Goal: Task Accomplishment & Management: Use online tool/utility

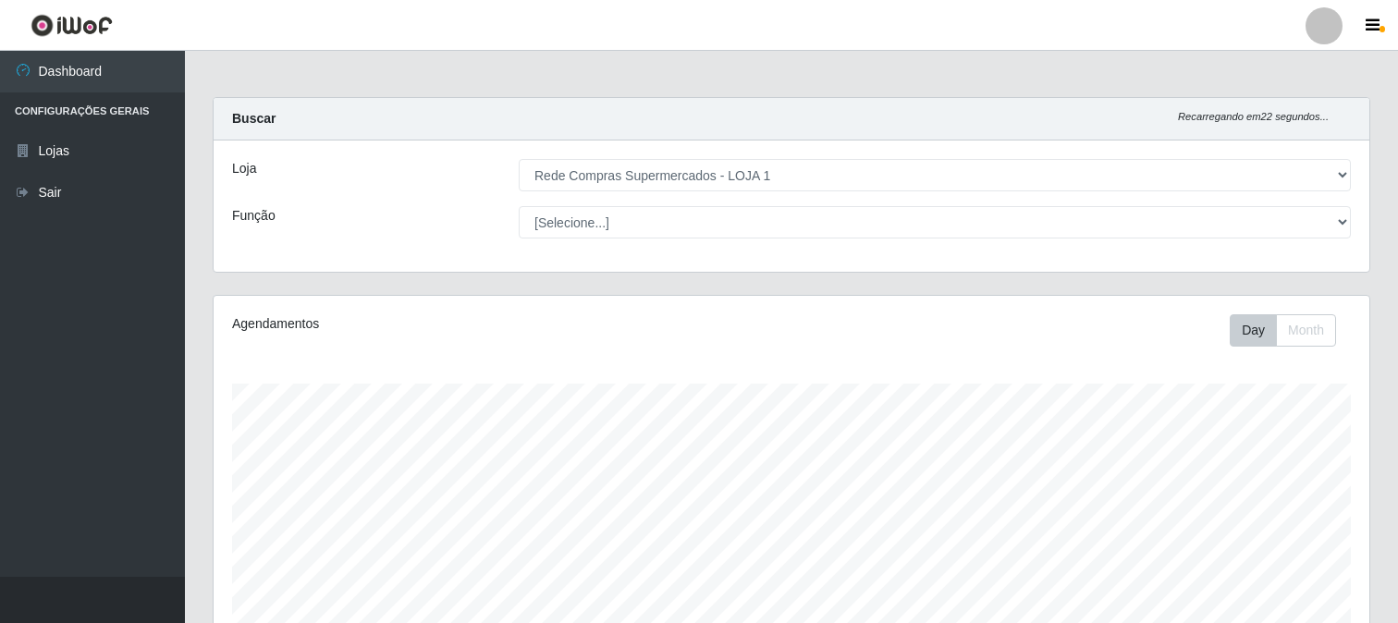
select select "158"
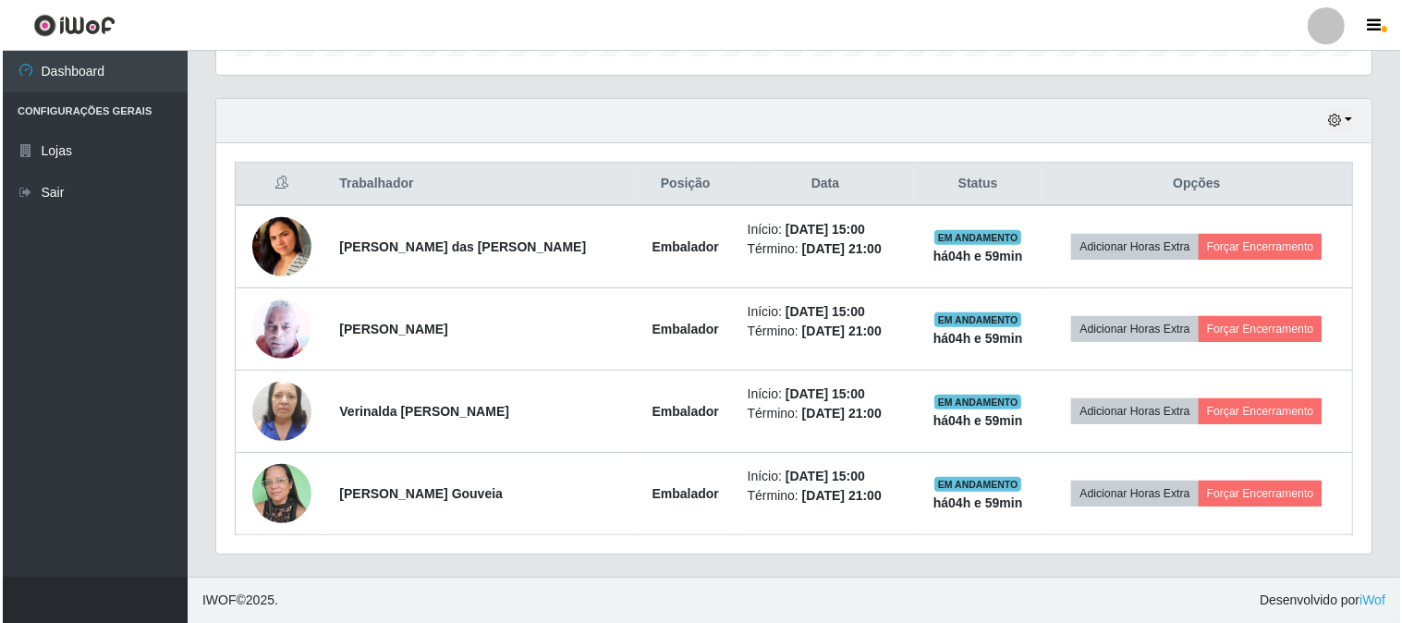
scroll to position [383, 1156]
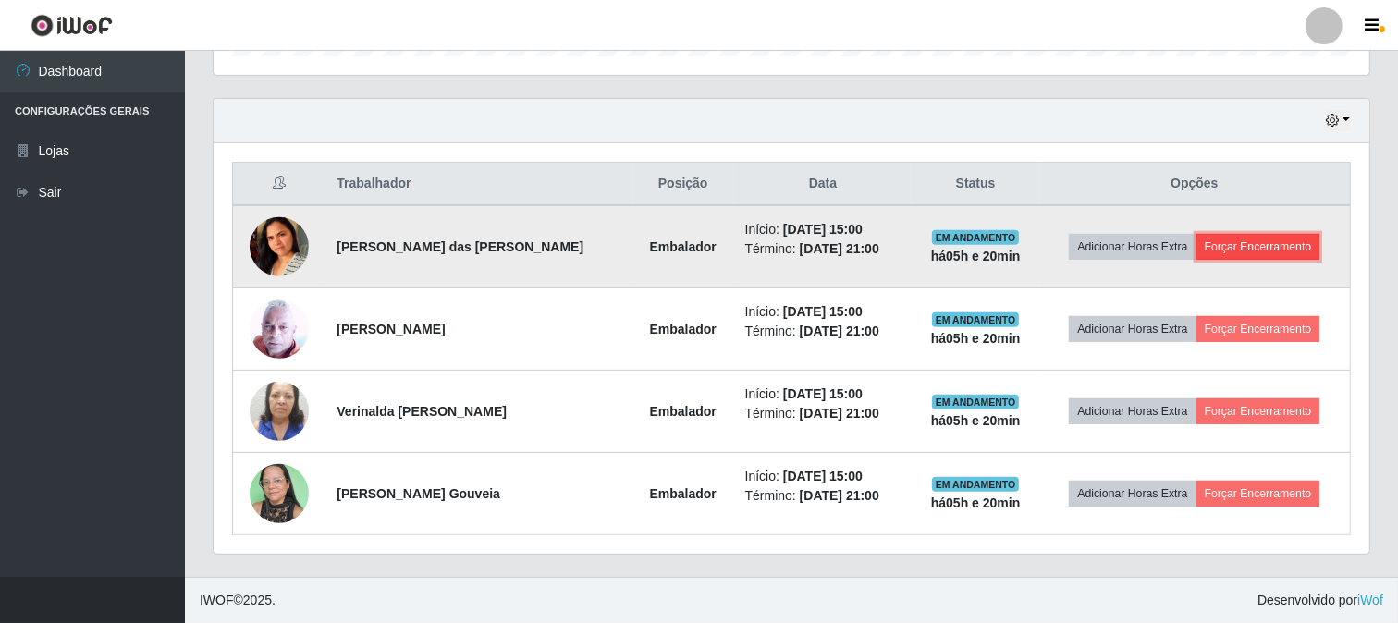
click at [1290, 237] on button "Forçar Encerramento" at bounding box center [1258, 247] width 124 height 26
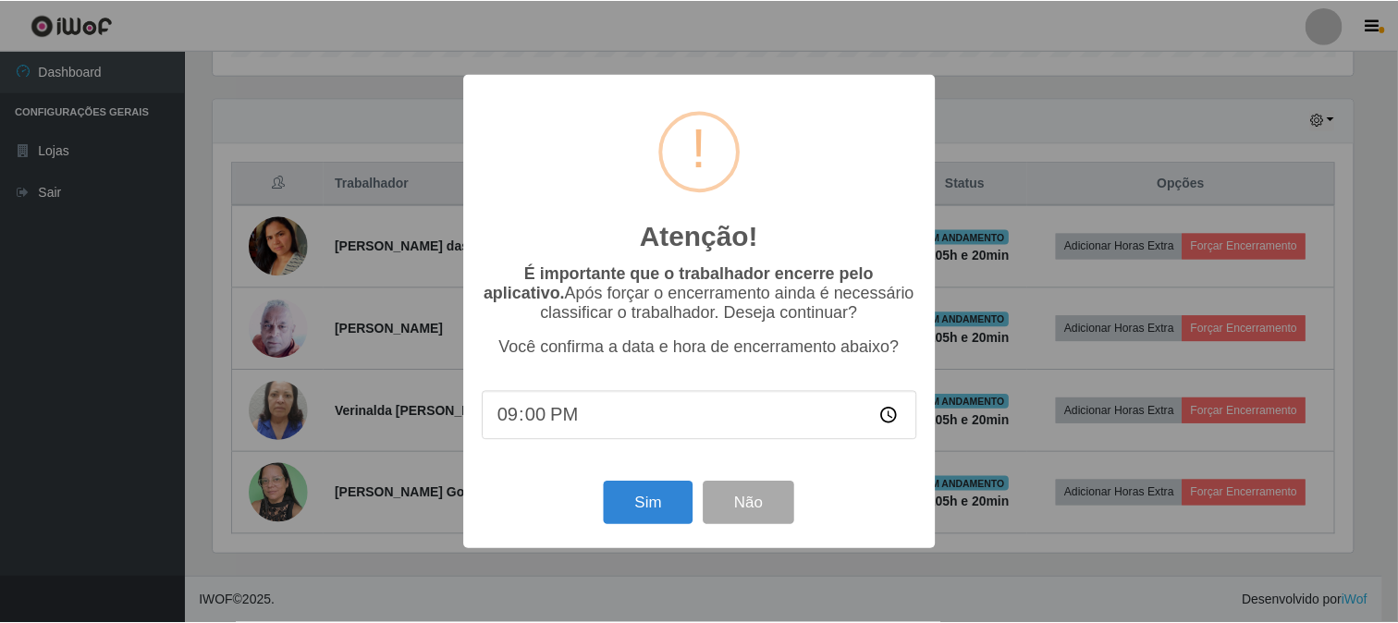
scroll to position [383, 1144]
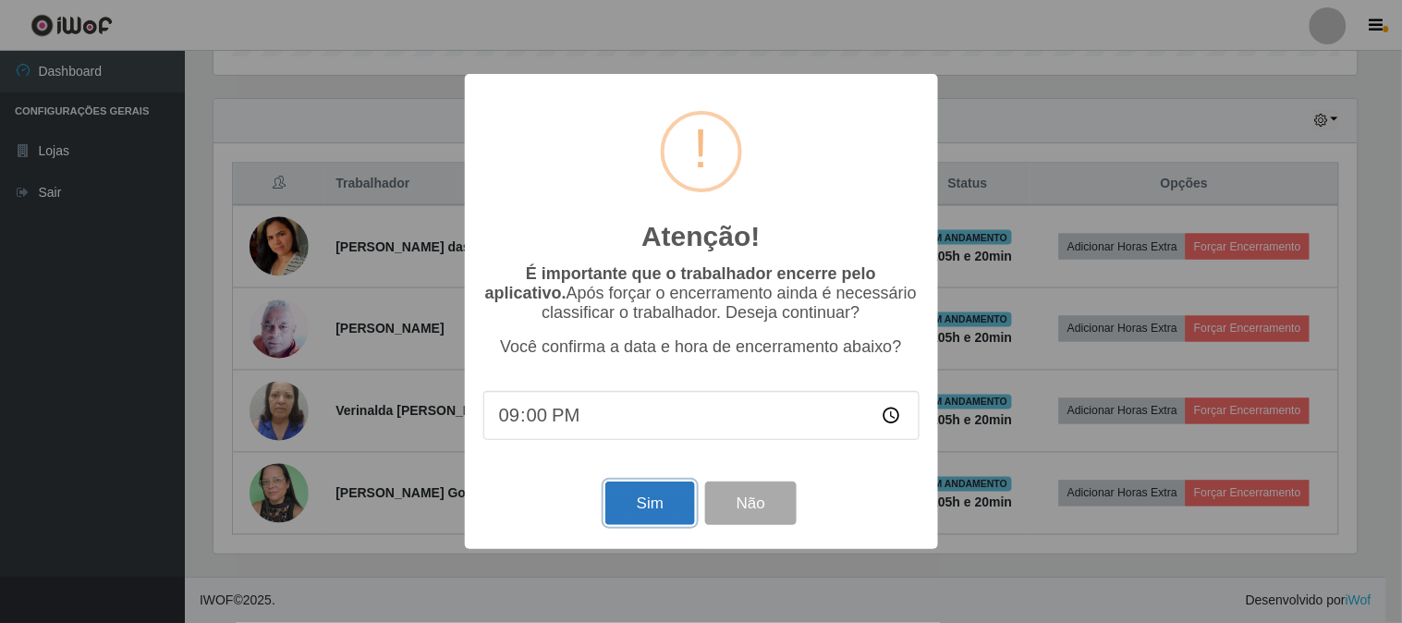
click at [656, 518] on button "Sim" at bounding box center [651, 503] width 90 height 43
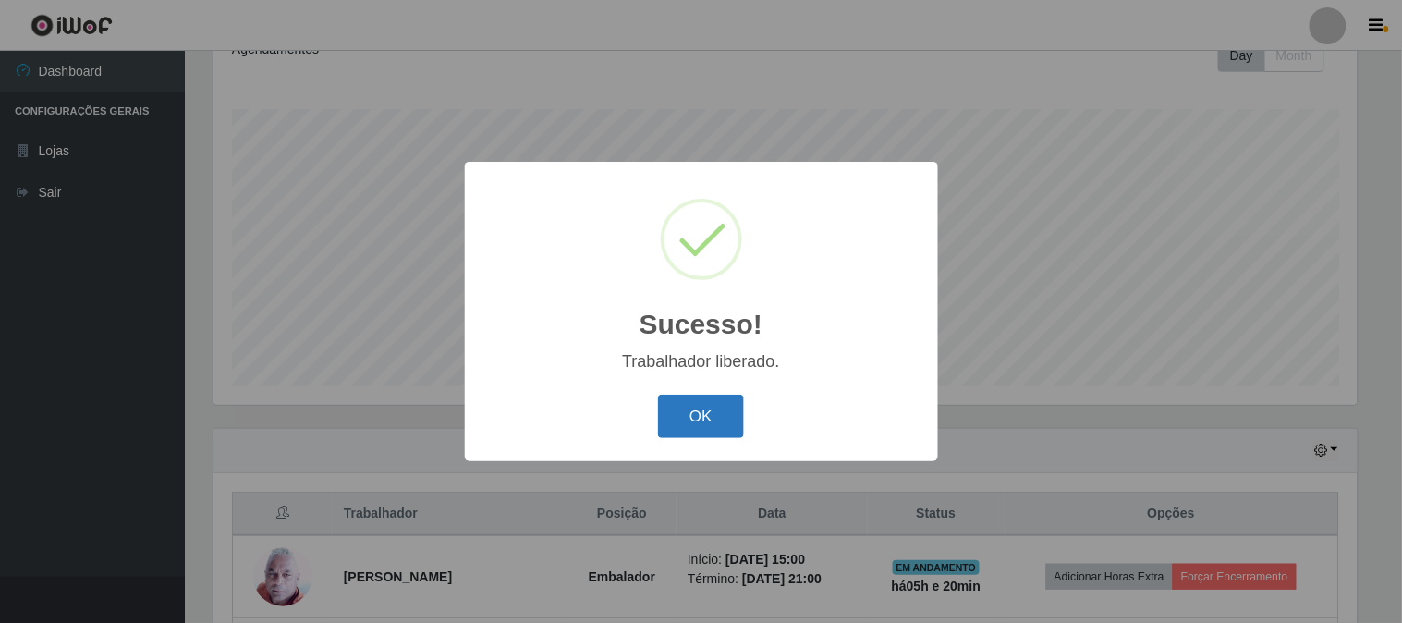
click at [664, 410] on button "OK" at bounding box center [701, 416] width 86 height 43
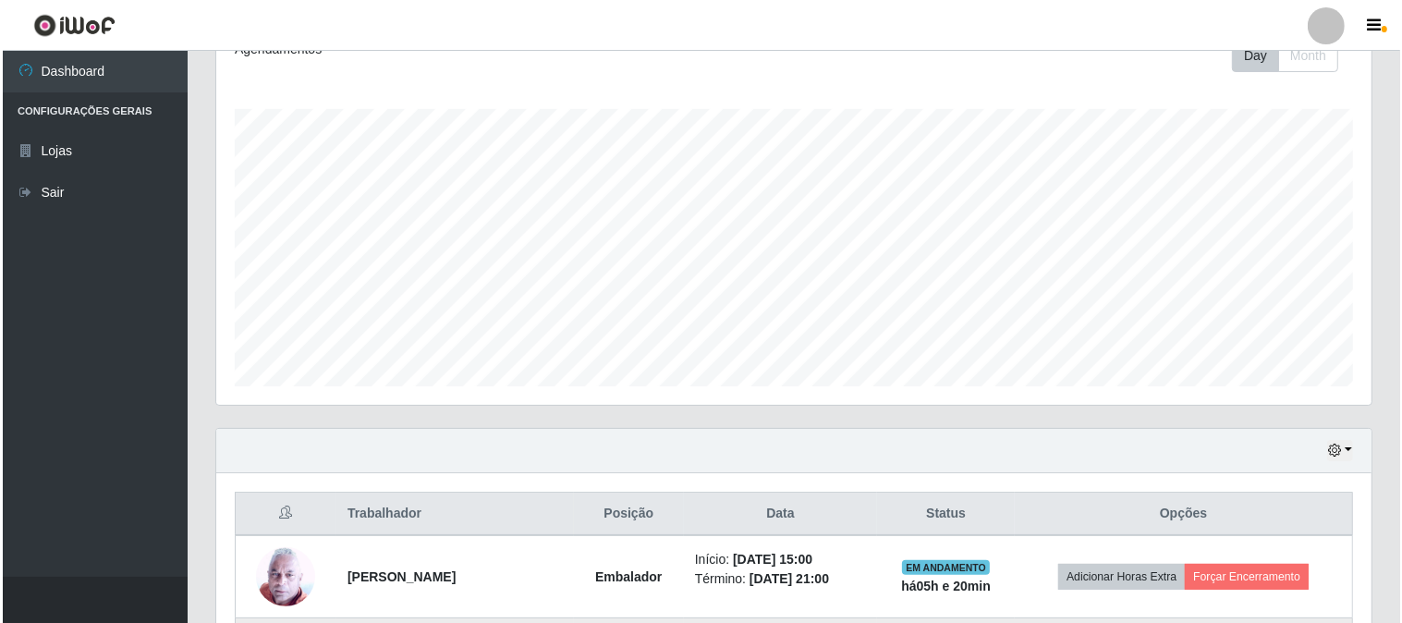
scroll to position [522, 0]
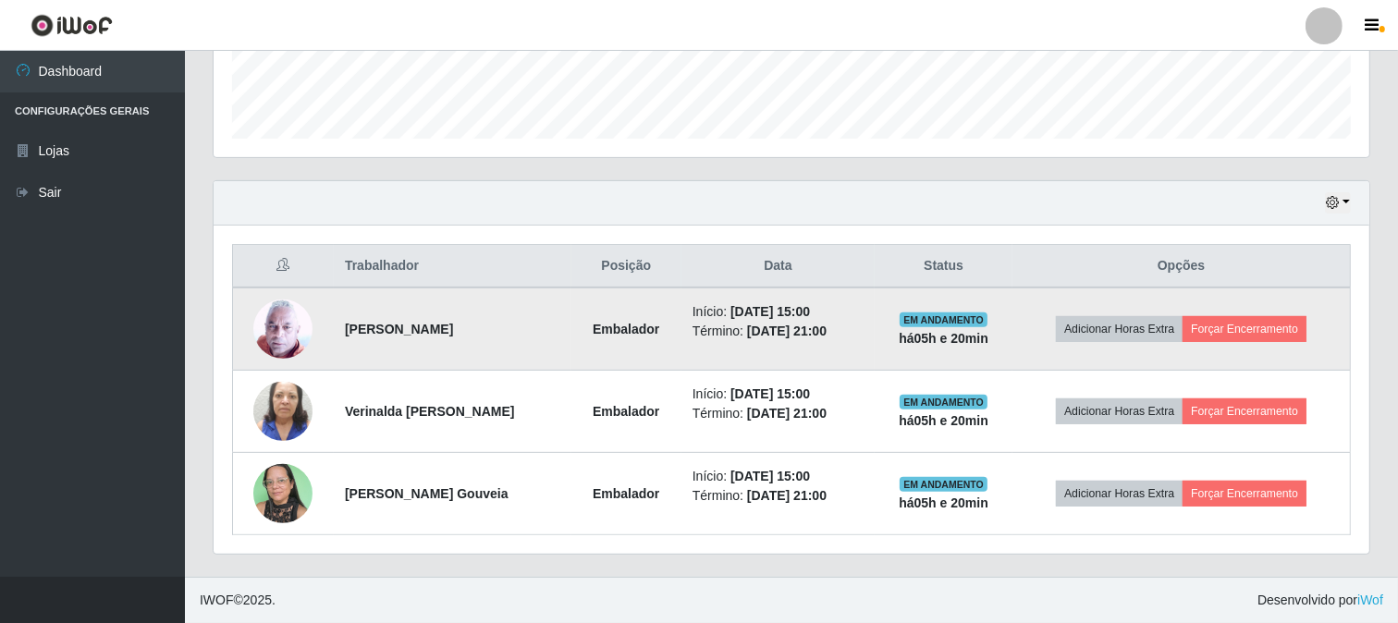
click at [1270, 344] on td "Adicionar Horas Extra Forçar Encerramento" at bounding box center [1180, 329] width 337 height 83
click at [1268, 337] on button "Forçar Encerramento" at bounding box center [1244, 329] width 124 height 26
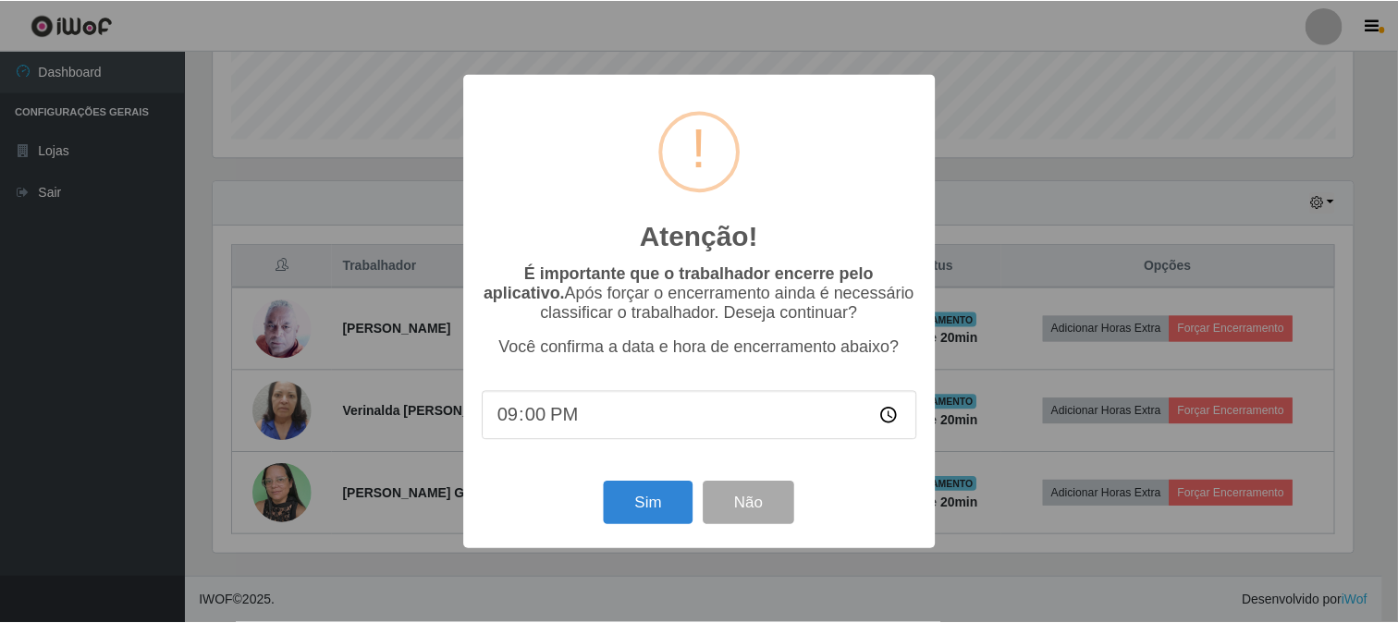
scroll to position [383, 1144]
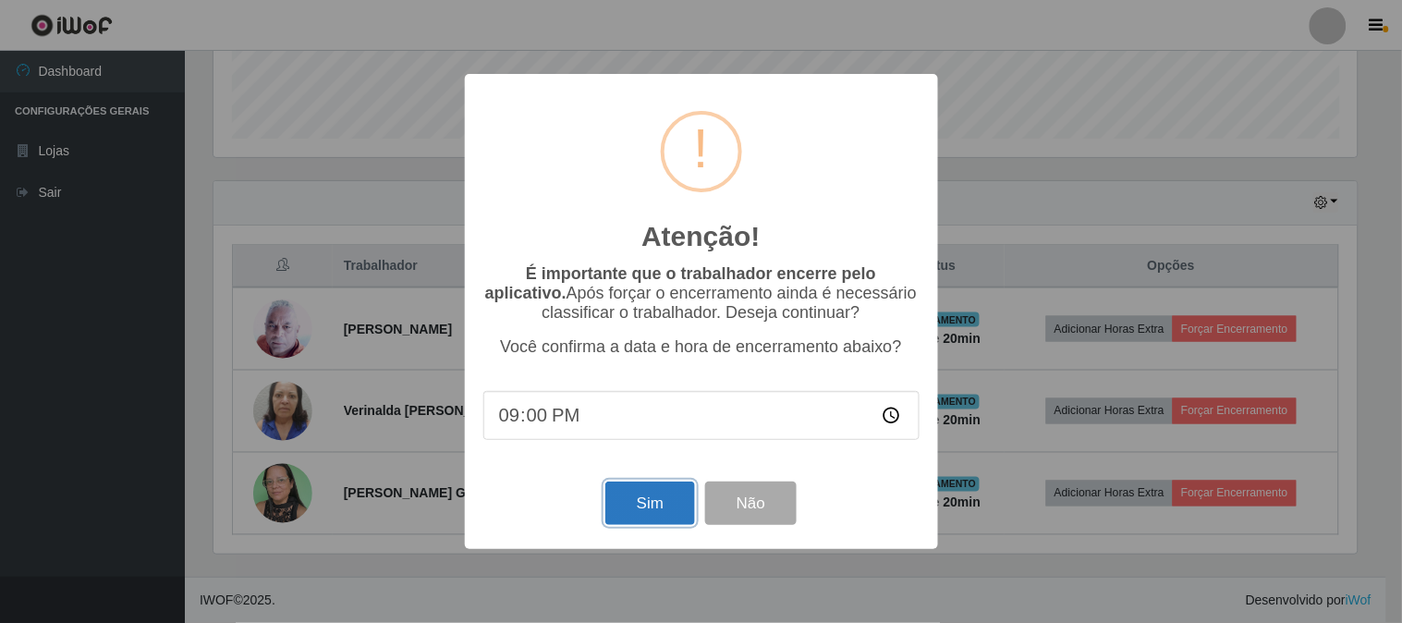
drag, startPoint x: 668, startPoint y: 501, endPoint x: 854, endPoint y: 476, distance: 187.5
click at [676, 501] on button "Sim" at bounding box center [651, 503] width 90 height 43
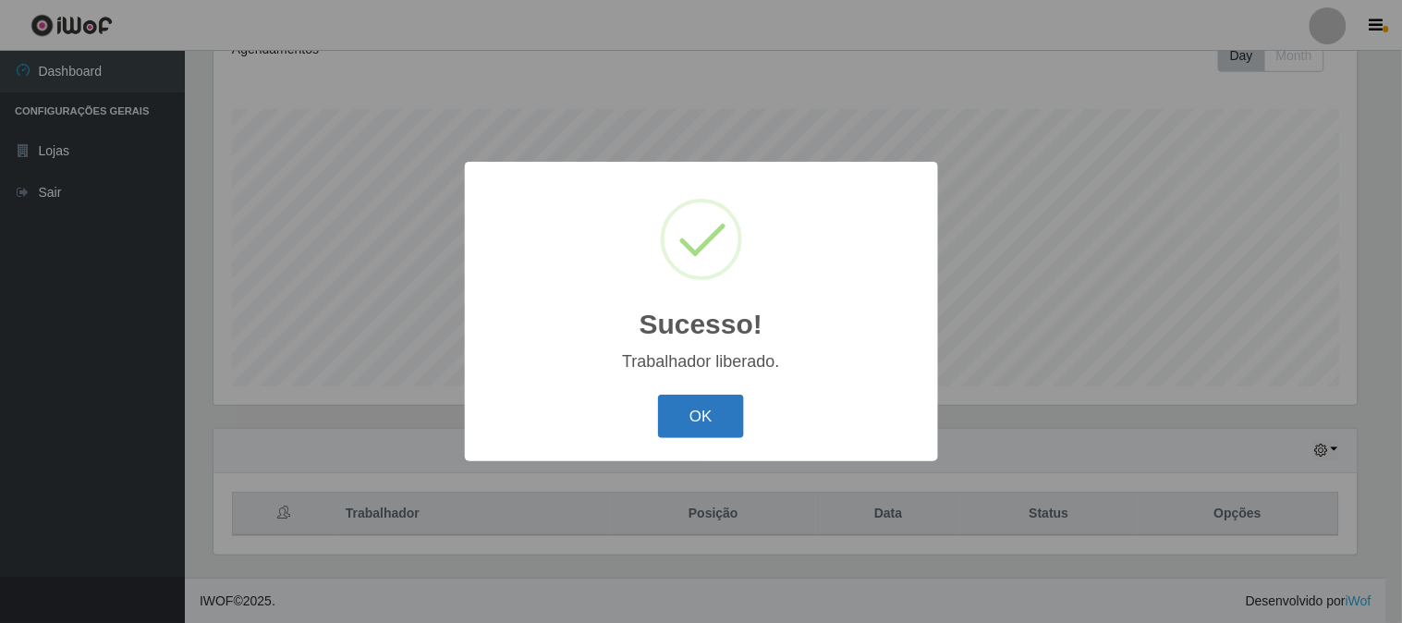
click at [701, 425] on button "OK" at bounding box center [701, 416] width 86 height 43
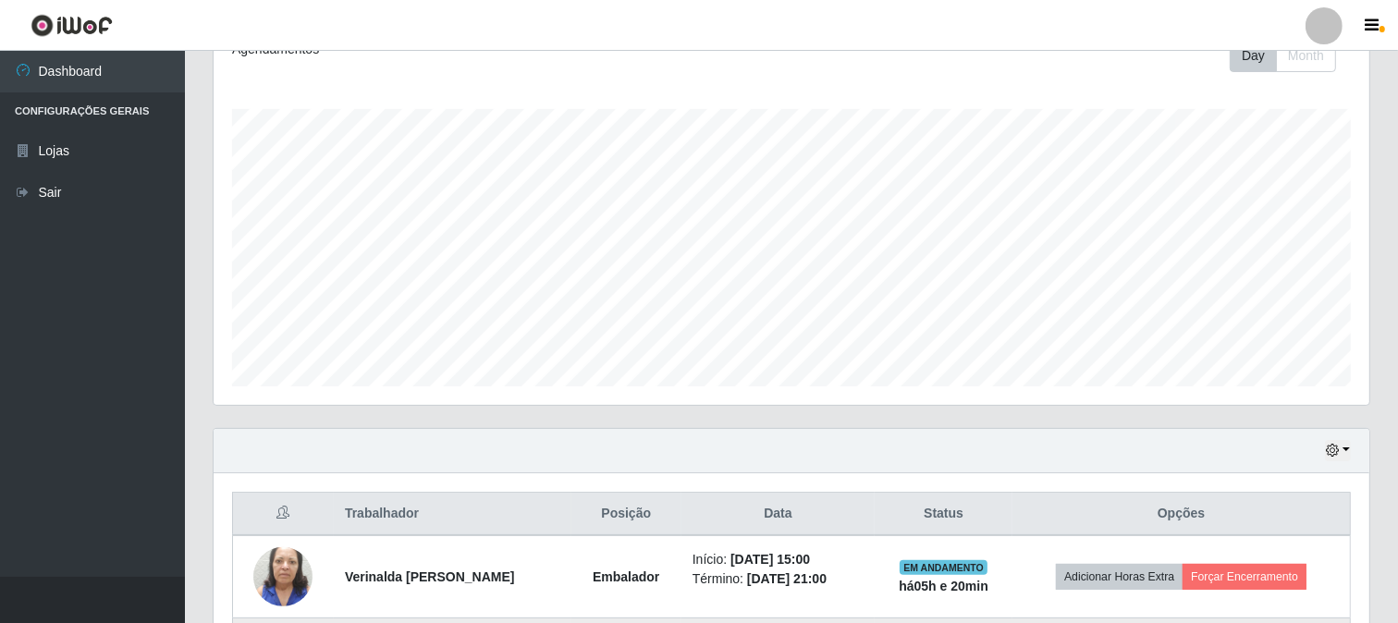
scroll to position [440, 0]
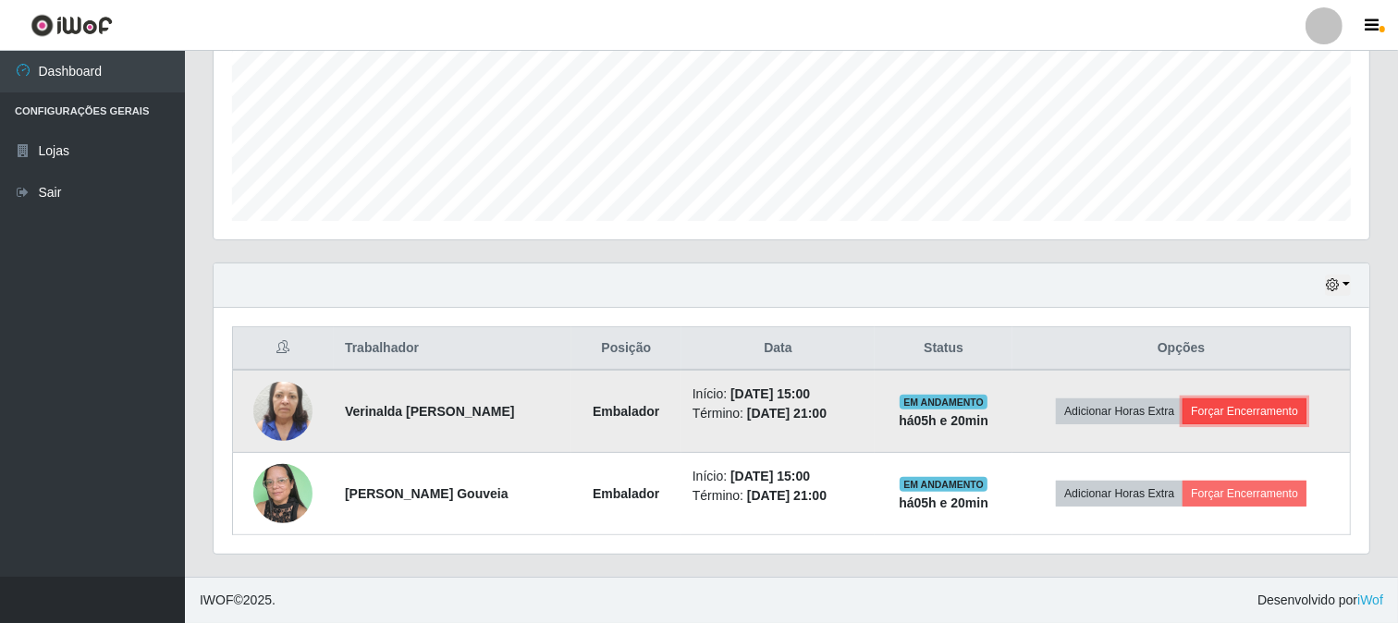
click at [1241, 410] on button "Forçar Encerramento" at bounding box center [1244, 411] width 124 height 26
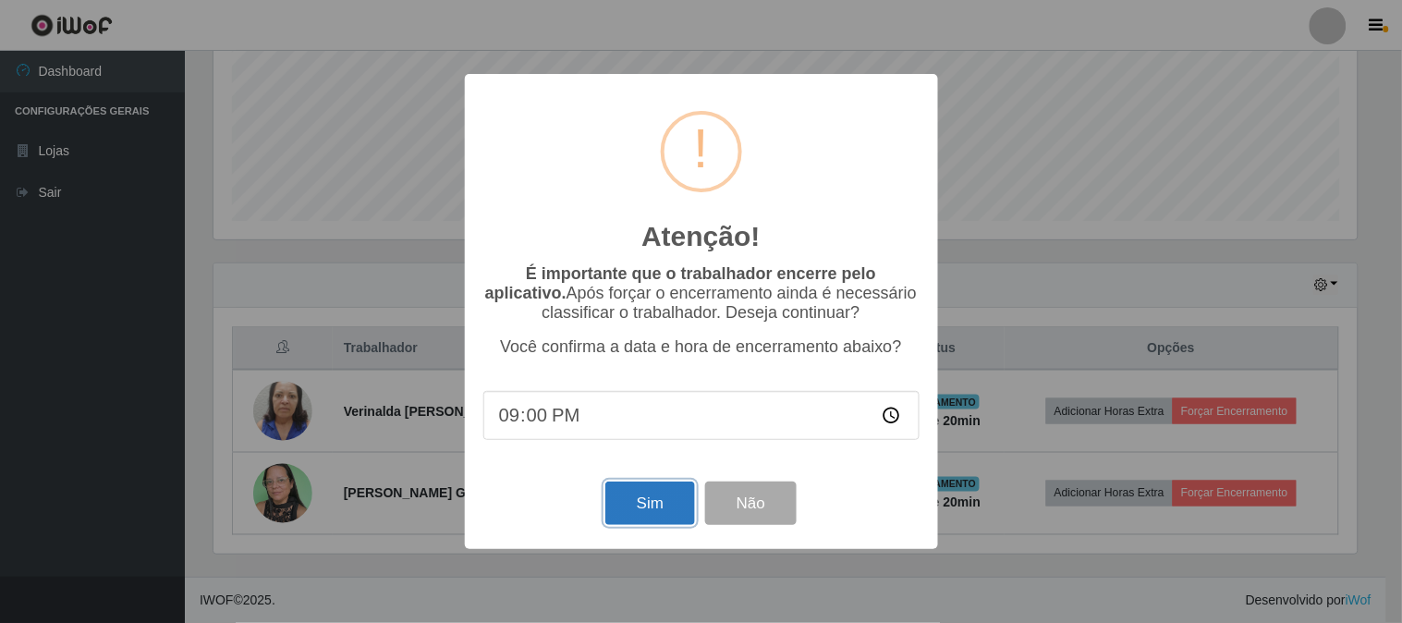
click at [649, 504] on button "Sim" at bounding box center [651, 503] width 90 height 43
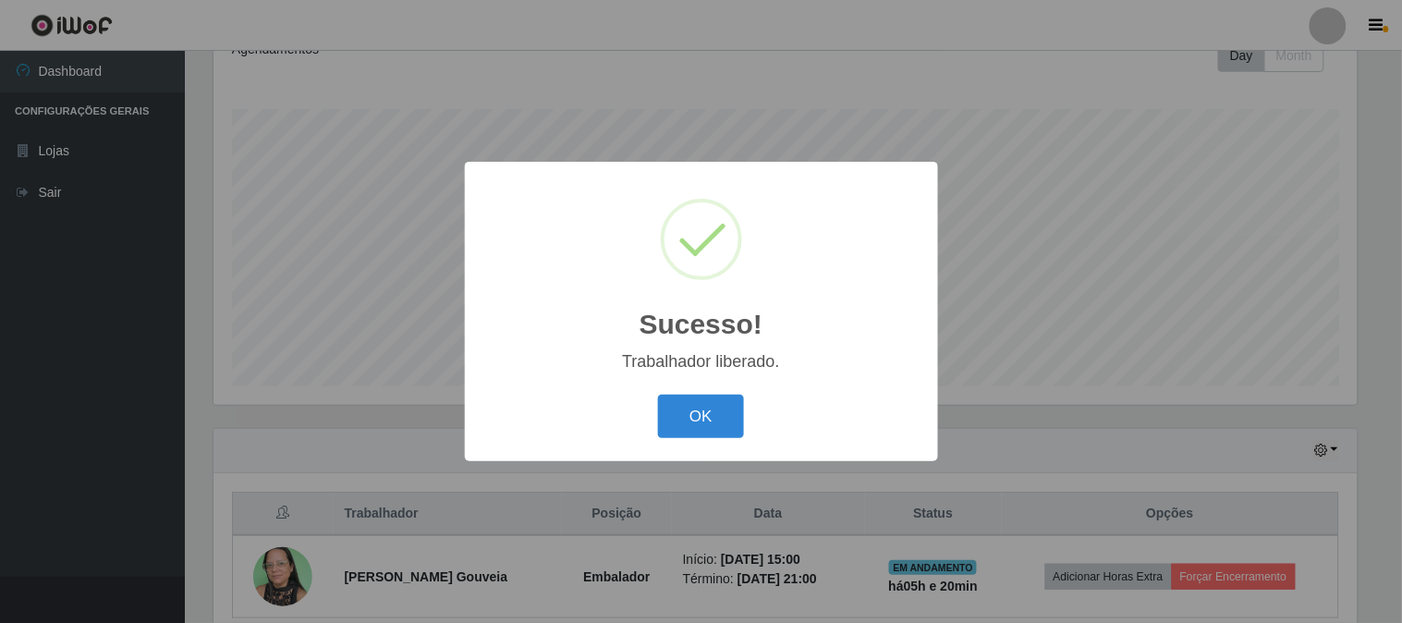
drag, startPoint x: 703, startPoint y: 417, endPoint x: 1124, endPoint y: 436, distance: 422.0
click at [719, 419] on button "OK" at bounding box center [701, 416] width 86 height 43
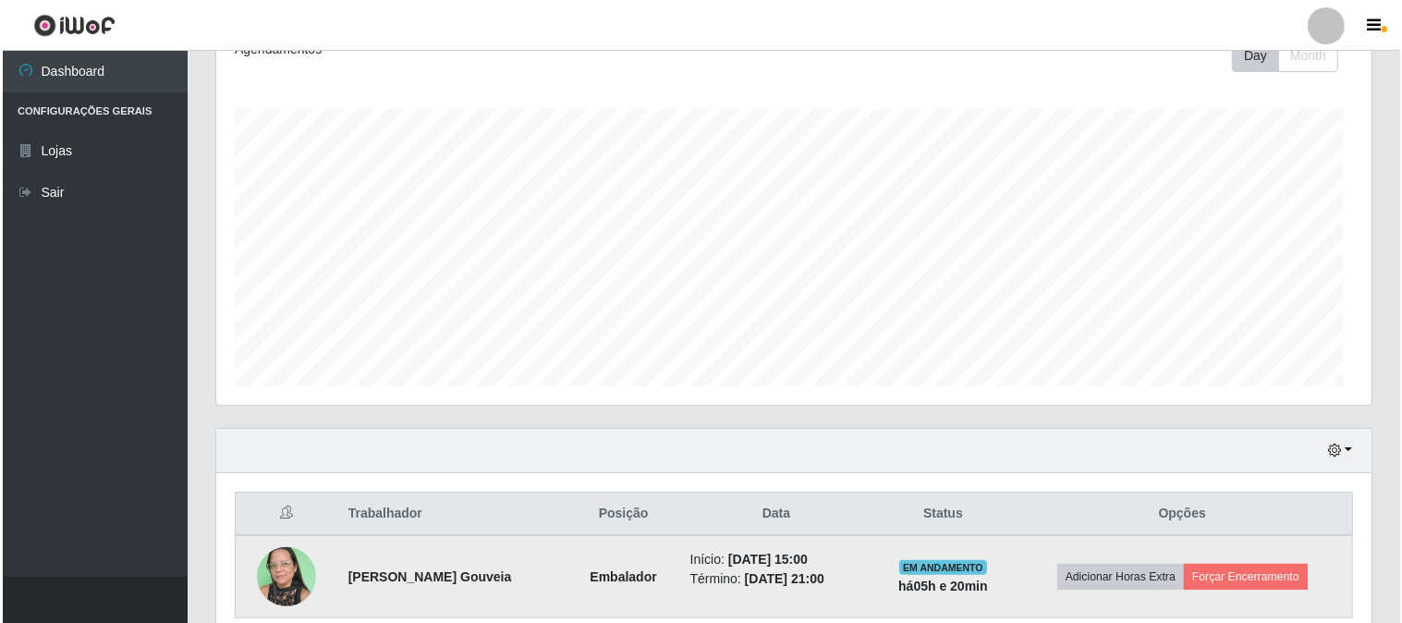
scroll to position [383, 1156]
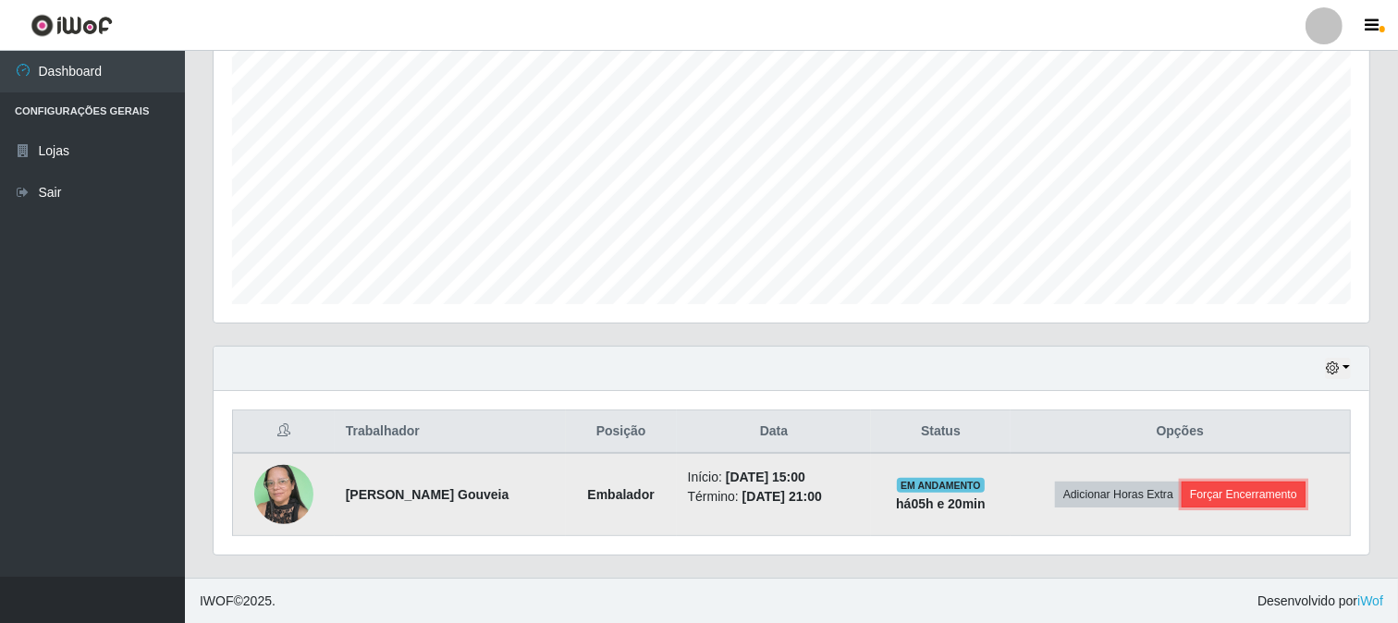
click at [1217, 500] on button "Forçar Encerramento" at bounding box center [1244, 495] width 124 height 26
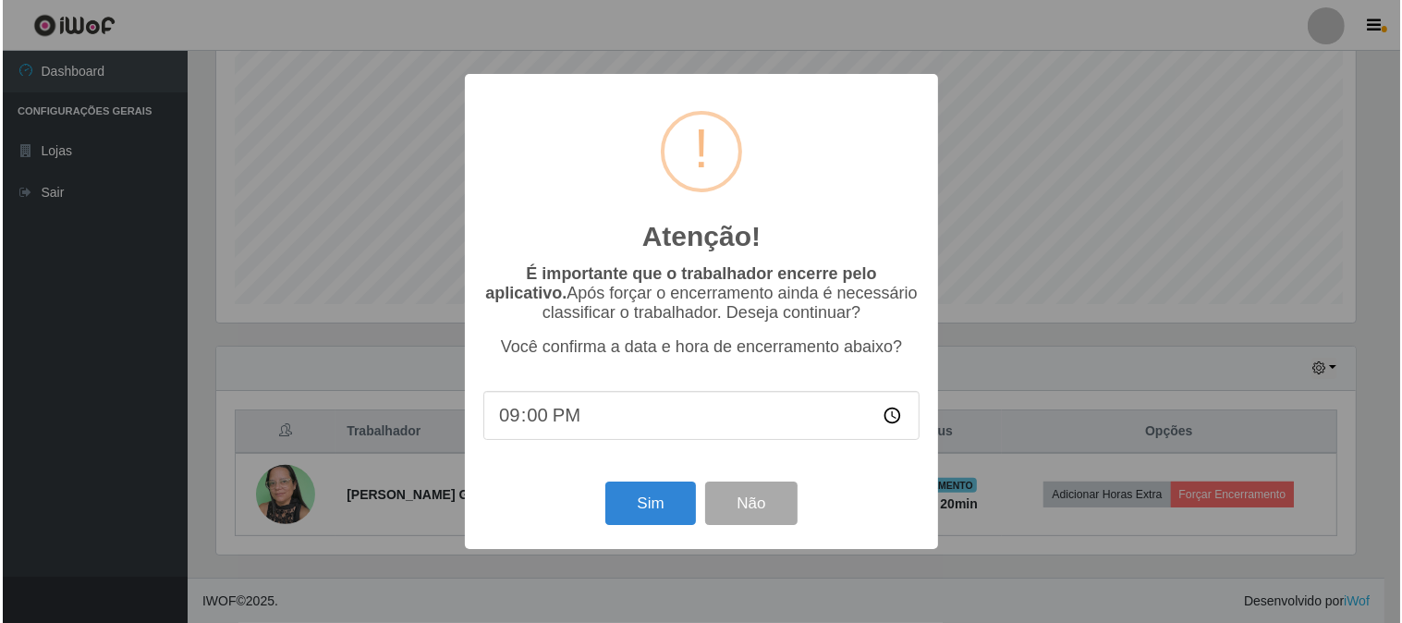
scroll to position [0, 0]
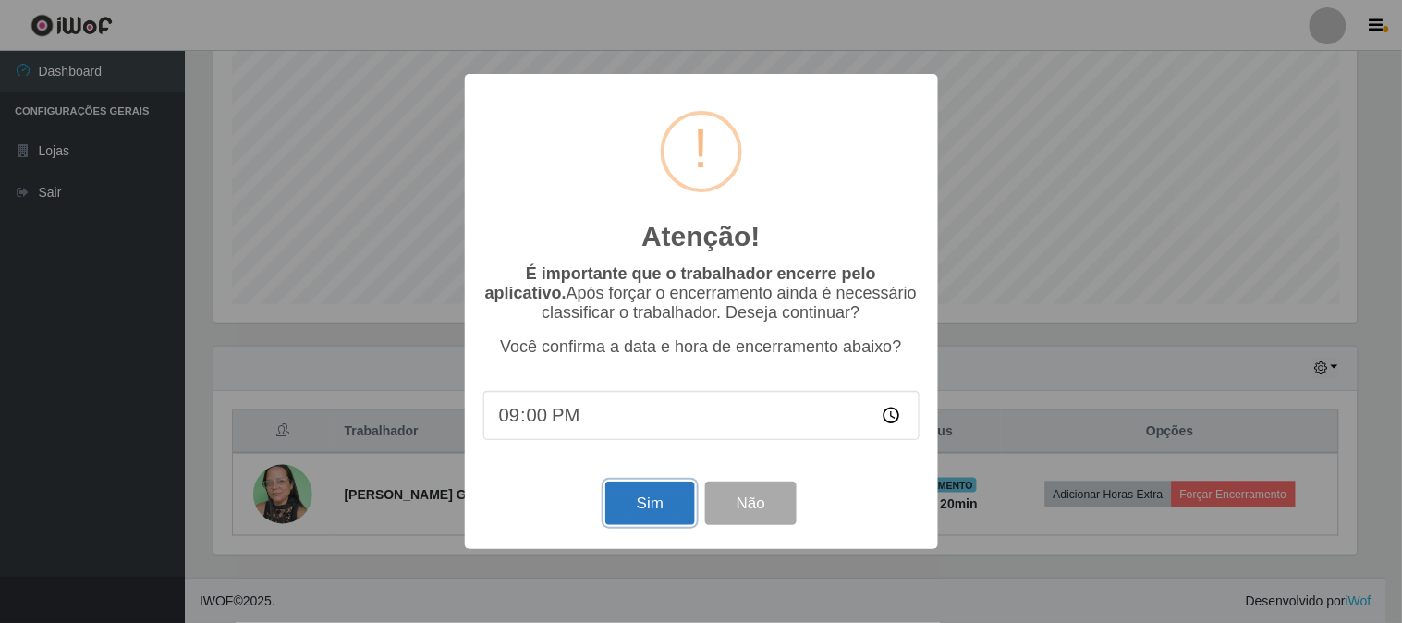
click at [663, 496] on button "Sim" at bounding box center [651, 503] width 90 height 43
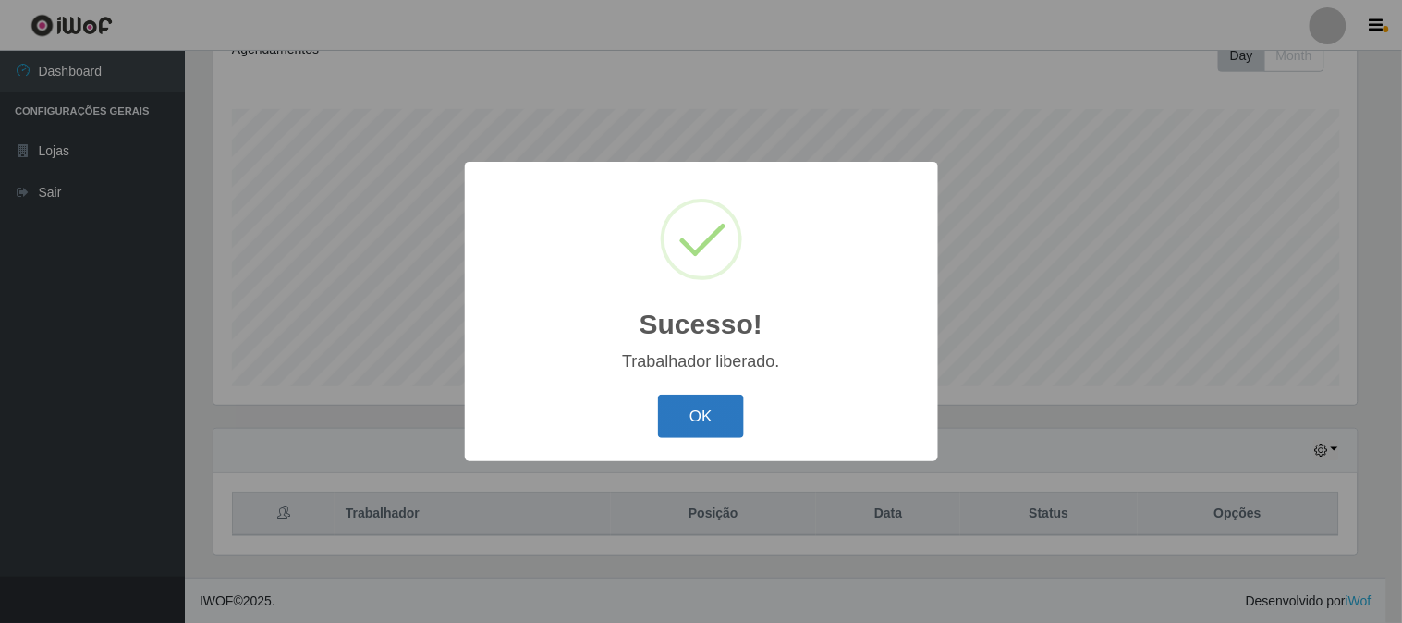
click at [704, 418] on button "OK" at bounding box center [701, 416] width 86 height 43
